Goal: Transaction & Acquisition: Download file/media

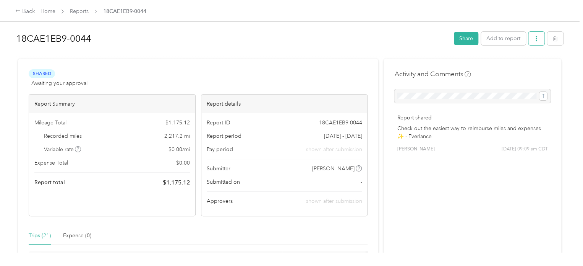
click at [531, 39] on button "button" at bounding box center [537, 38] width 16 height 13
click at [522, 69] on span "Download" at bounding box center [512, 66] width 25 height 8
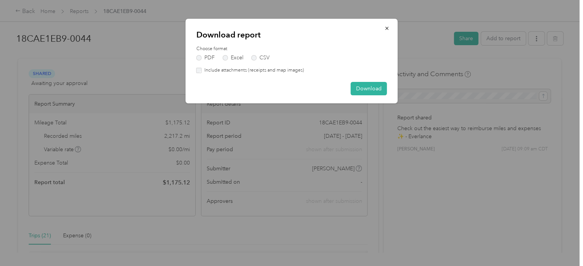
click at [245, 70] on label "Include attachments (receipts and map images)" at bounding box center [253, 70] width 102 height 7
click at [362, 86] on button "Download" at bounding box center [369, 88] width 36 height 13
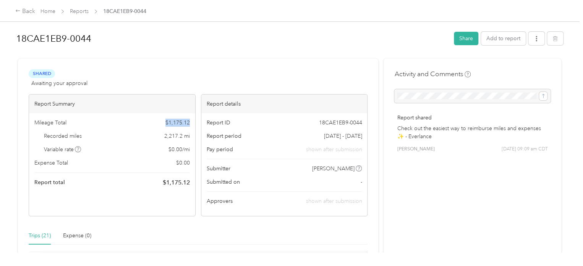
drag, startPoint x: 166, startPoint y: 119, endPoint x: 188, endPoint y: 122, distance: 22.7
click at [188, 122] on span "$ 1,175.12" at bounding box center [178, 123] width 24 height 8
copy span "$ 1,175.12"
drag, startPoint x: 190, startPoint y: 135, endPoint x: 161, endPoint y: 136, distance: 29.1
click at [161, 136] on div "Mileage Total $ 1,175.12 Recorded miles 2,217.2 mi Variable rate $ 0.00 / mi Ex…" at bounding box center [112, 152] width 166 height 79
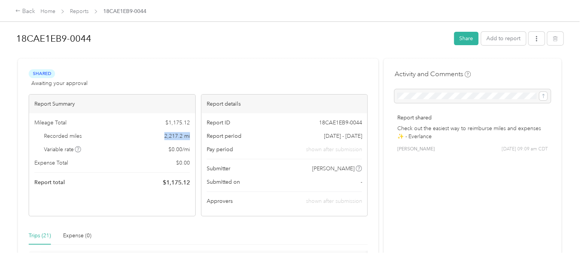
copy span "2,217.2 mi"
drag, startPoint x: 161, startPoint y: 122, endPoint x: 196, endPoint y: 117, distance: 34.8
click at [196, 117] on div "Report Summary Mileage Total $ 1,175.12 Recorded miles 2,217.2 mi Variable rate…" at bounding box center [198, 155] width 339 height 122
copy span "$ 1,175.12"
click at [534, 35] on span "button" at bounding box center [536, 38] width 5 height 6
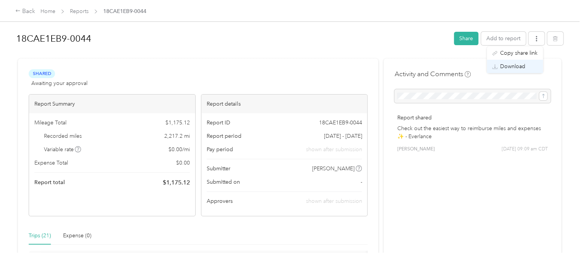
click at [517, 64] on span "Download" at bounding box center [512, 66] width 25 height 8
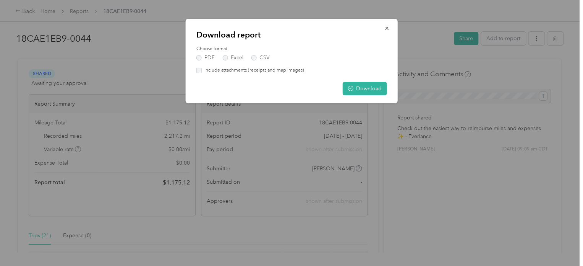
click at [279, 70] on label "Include attachments (receipts and map images)" at bounding box center [253, 70] width 102 height 7
click at [361, 90] on button "Download" at bounding box center [365, 88] width 44 height 13
